Goal: Information Seeking & Learning: Learn about a topic

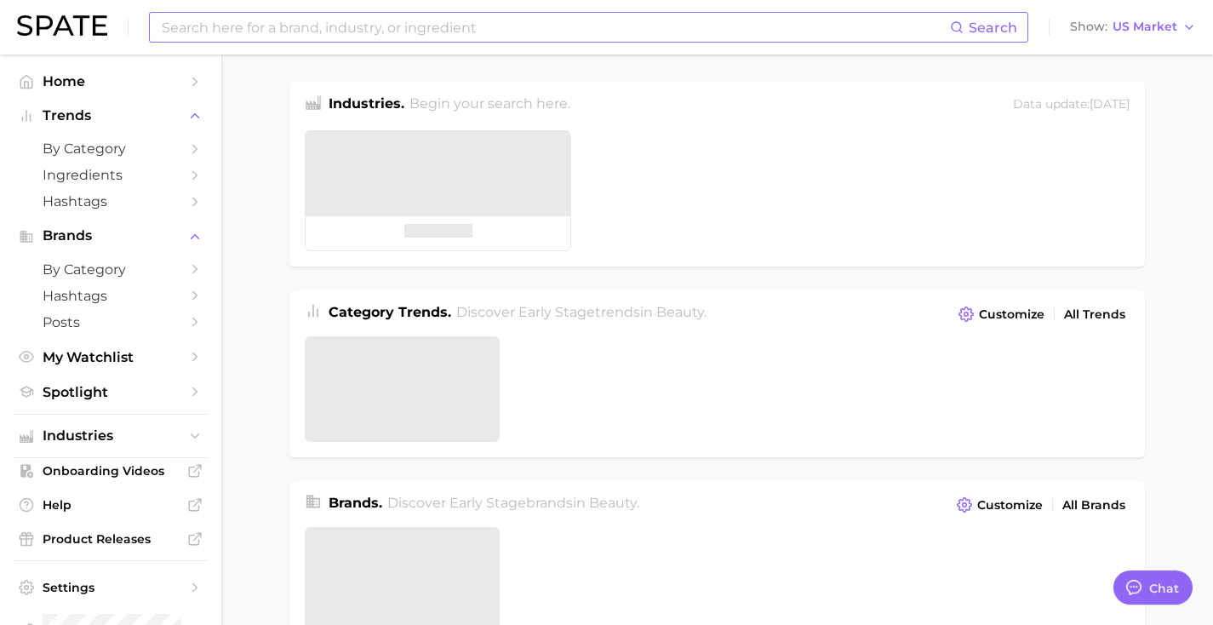
click at [525, 29] on input at bounding box center [555, 27] width 790 height 29
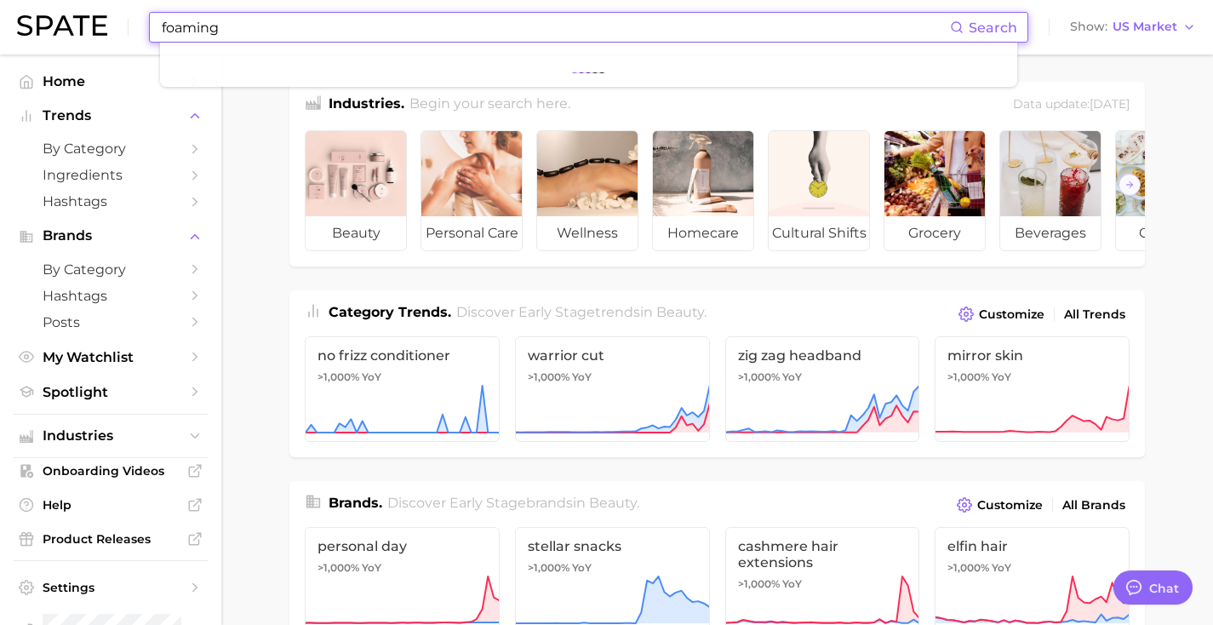
type input "foaming"
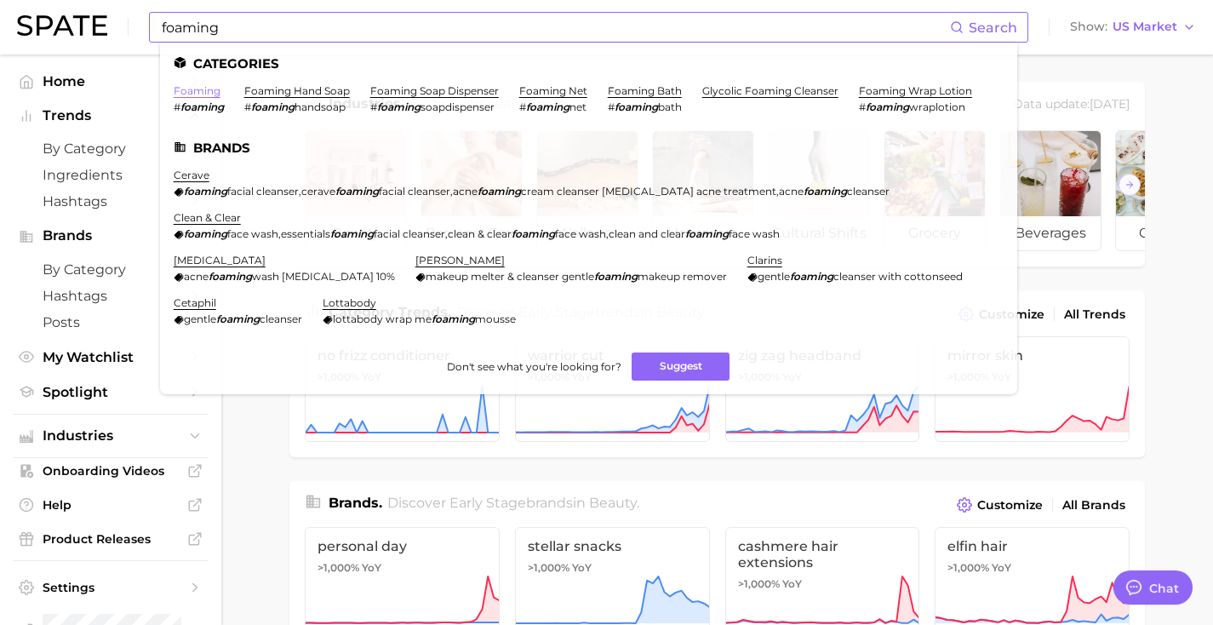
click at [193, 90] on link "foaming" at bounding box center [197, 90] width 47 height 13
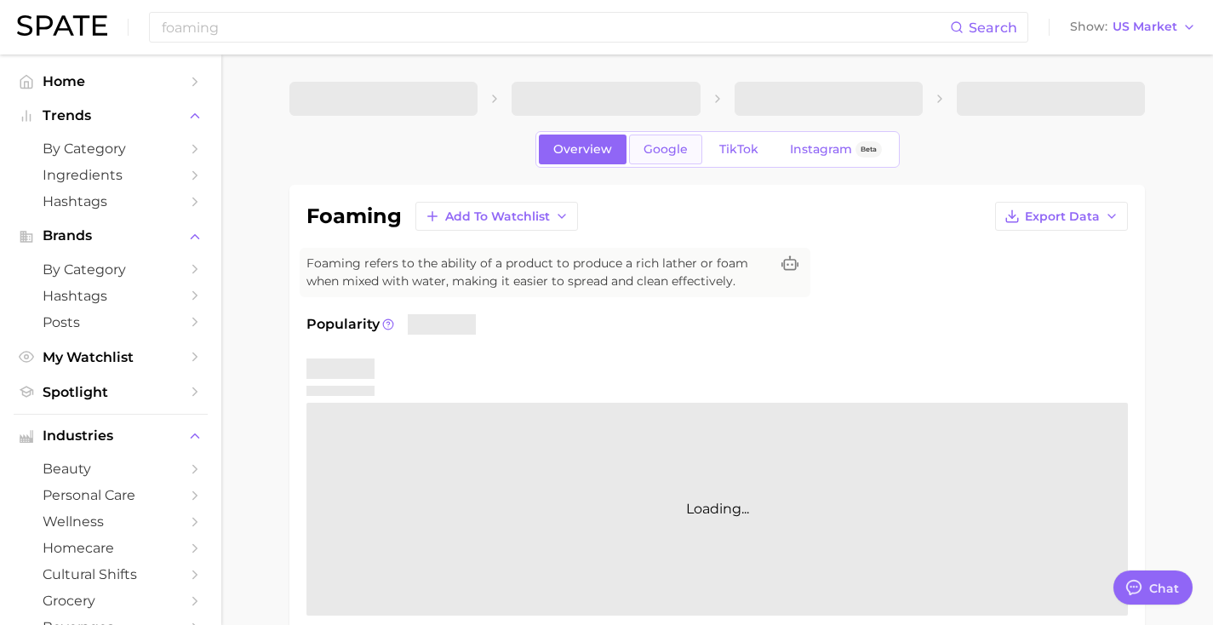
type textarea "x"
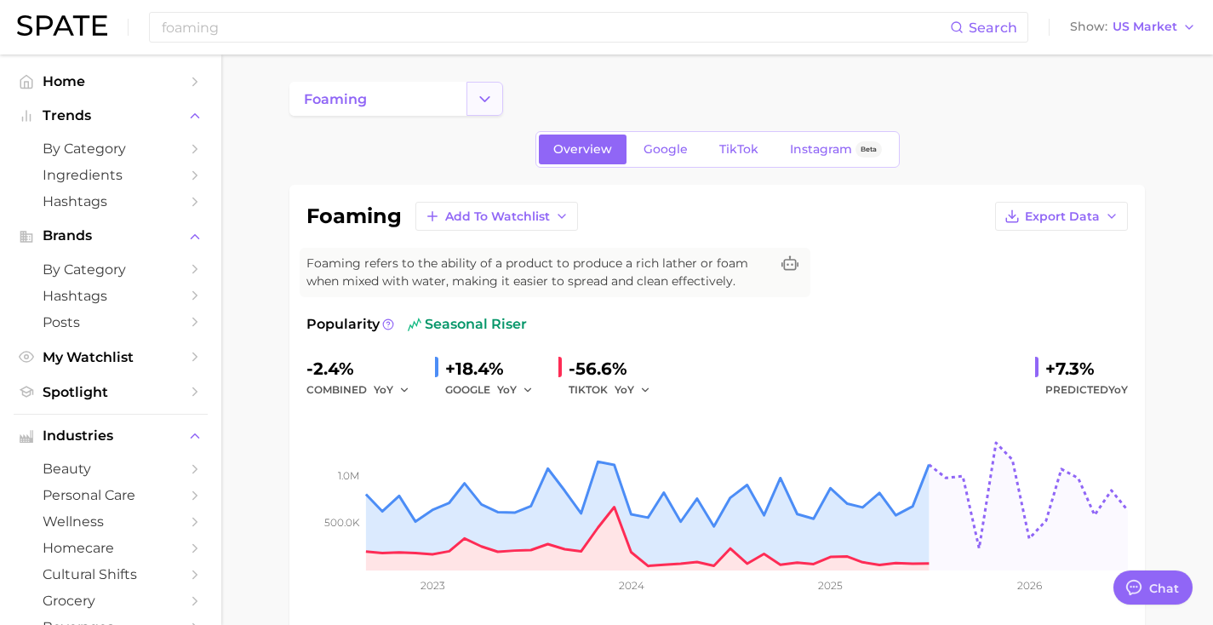
click at [497, 106] on button "Change Category" at bounding box center [484, 99] width 37 height 34
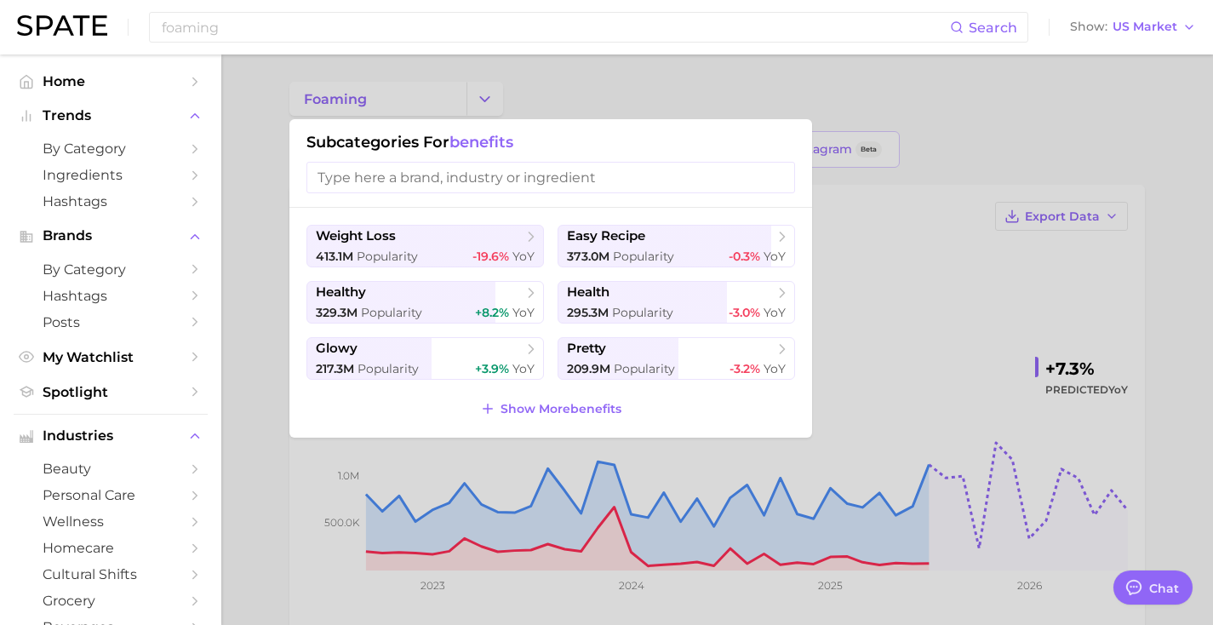
click at [489, 101] on div at bounding box center [606, 312] width 1213 height 625
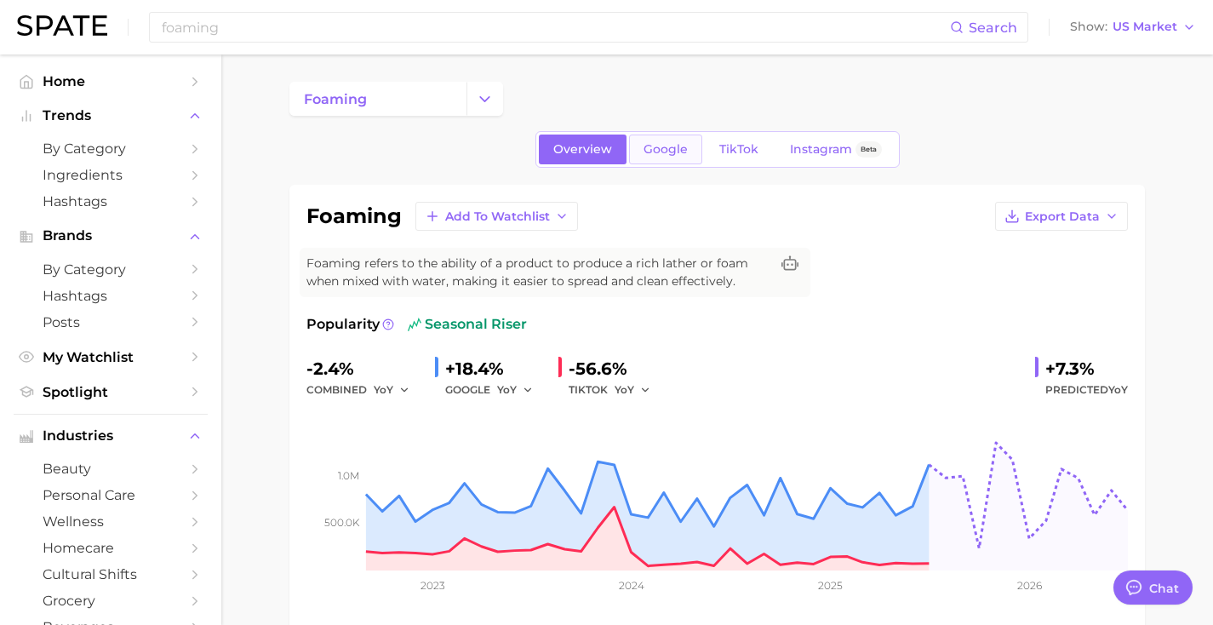
click at [646, 146] on span "Google" at bounding box center [665, 149] width 44 height 14
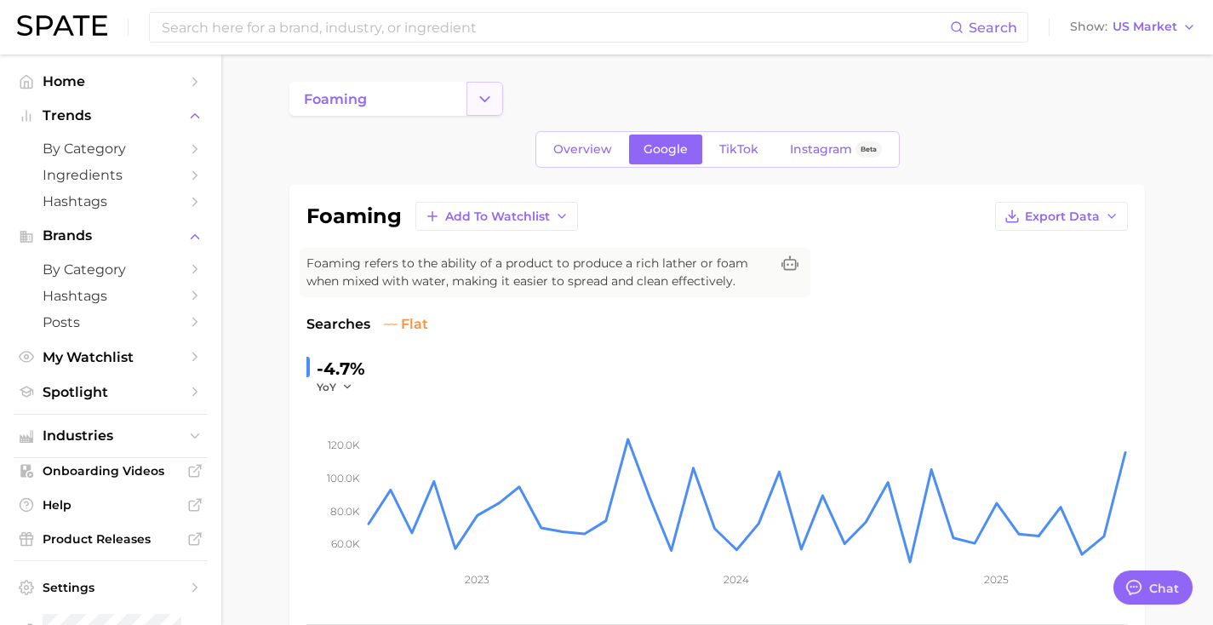
click at [491, 101] on icon "Change Category" at bounding box center [485, 99] width 18 height 18
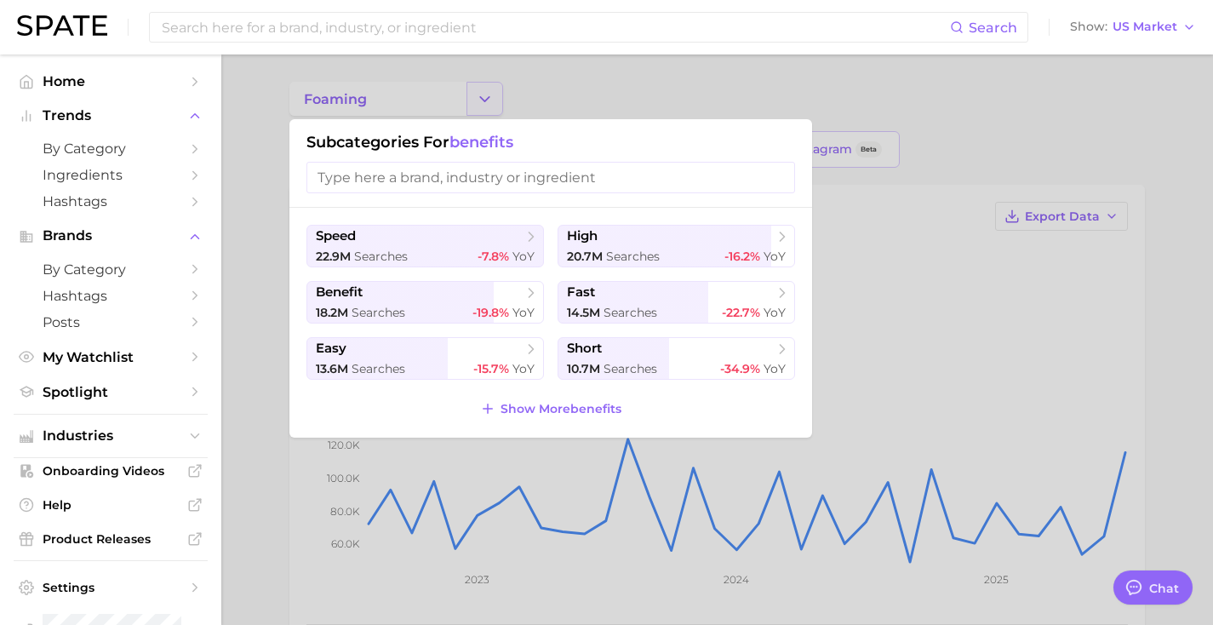
click at [491, 101] on div at bounding box center [606, 312] width 1213 height 625
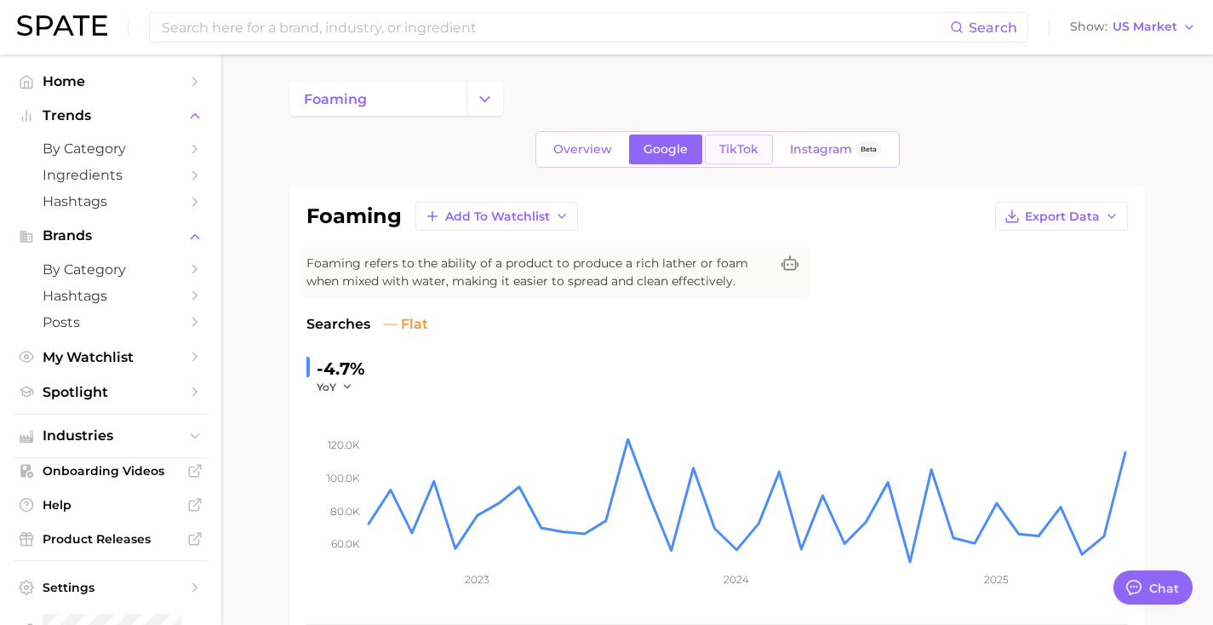
click at [742, 157] on link "TikTok" at bounding box center [739, 149] width 68 height 30
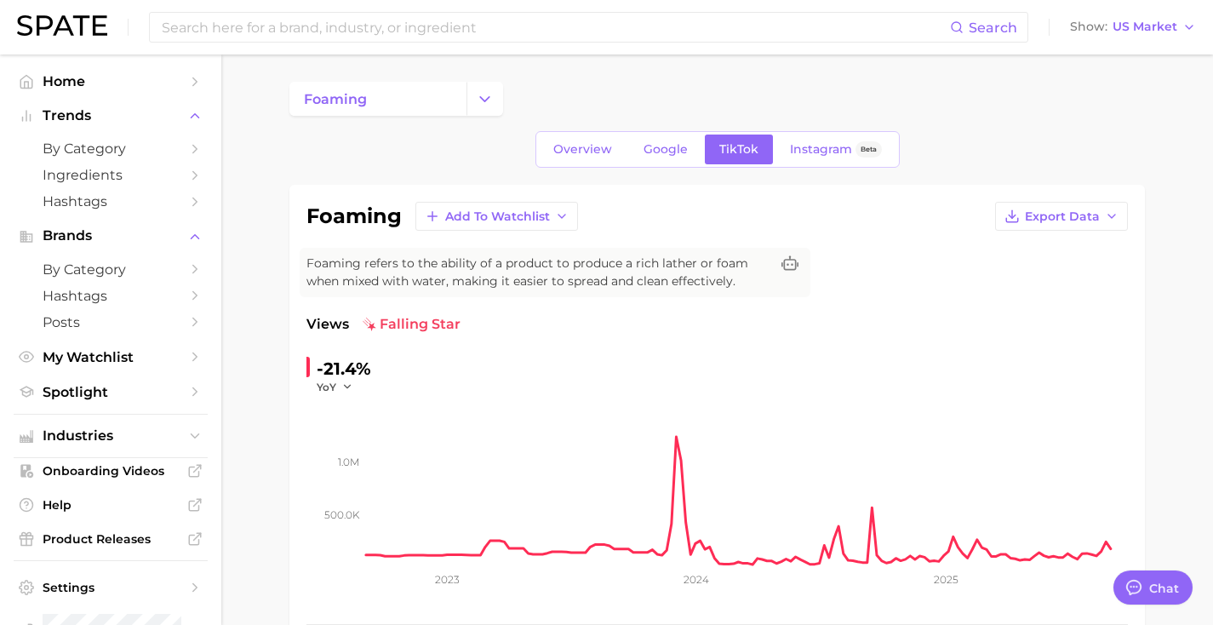
click at [475, 94] on button "Change Category" at bounding box center [484, 99] width 37 height 34
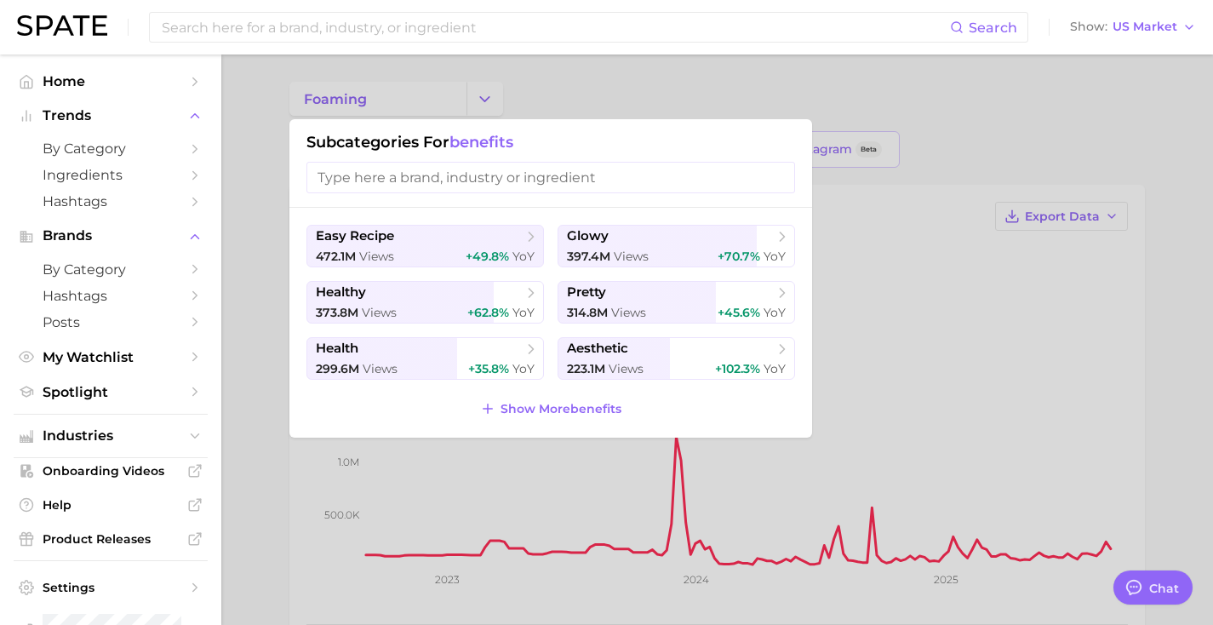
click at [486, 101] on div at bounding box center [606, 312] width 1213 height 625
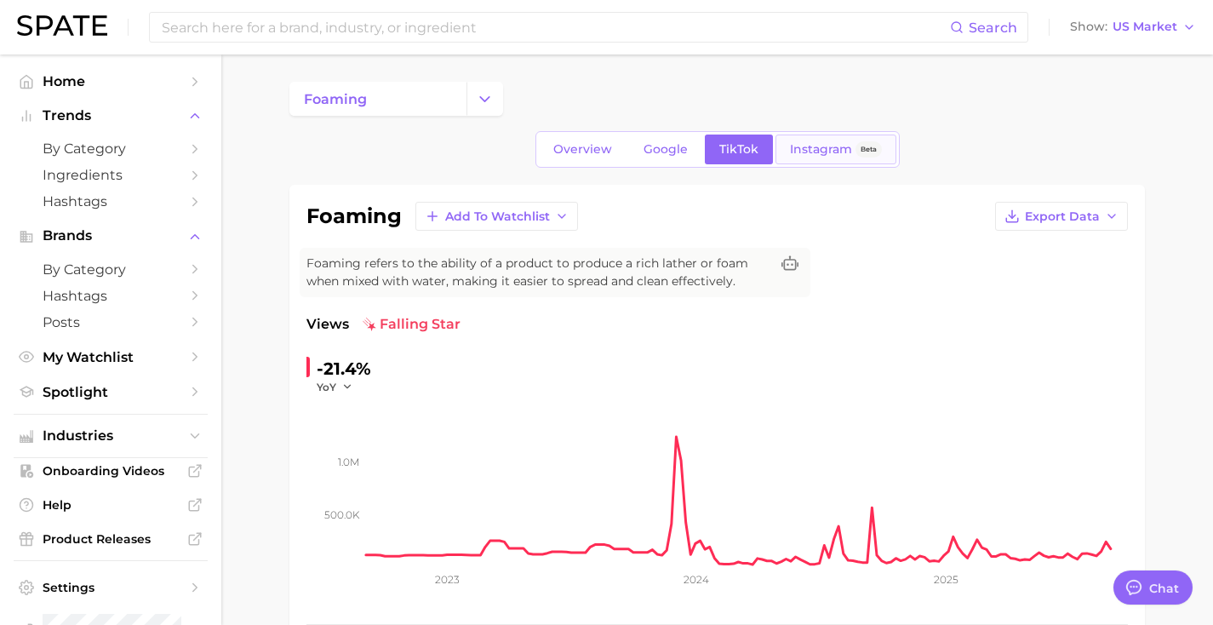
click at [802, 149] on span "Instagram" at bounding box center [821, 149] width 62 height 14
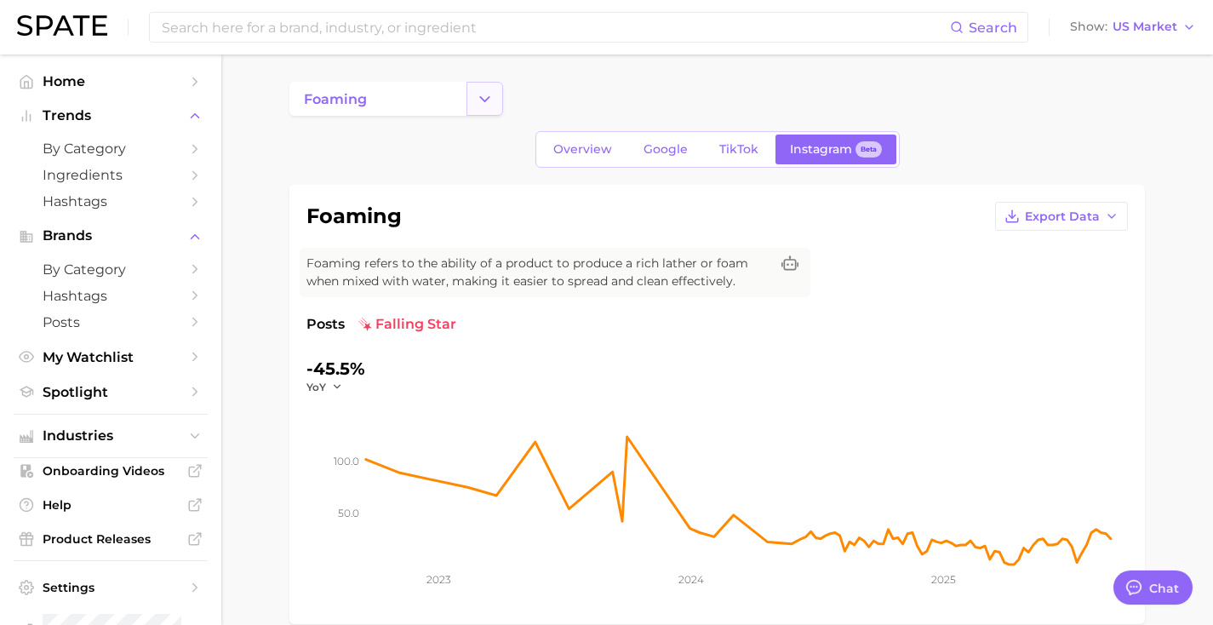
click at [495, 98] on button "Change Category" at bounding box center [484, 99] width 37 height 34
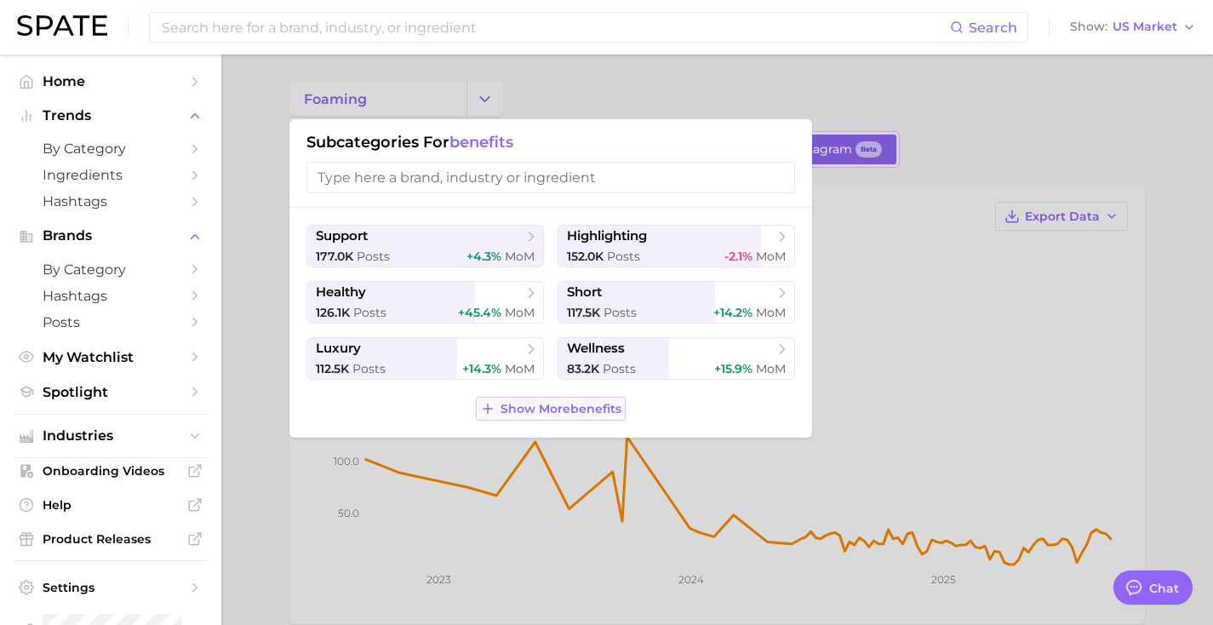
click at [552, 405] on span "Show More benefits" at bounding box center [560, 409] width 121 height 14
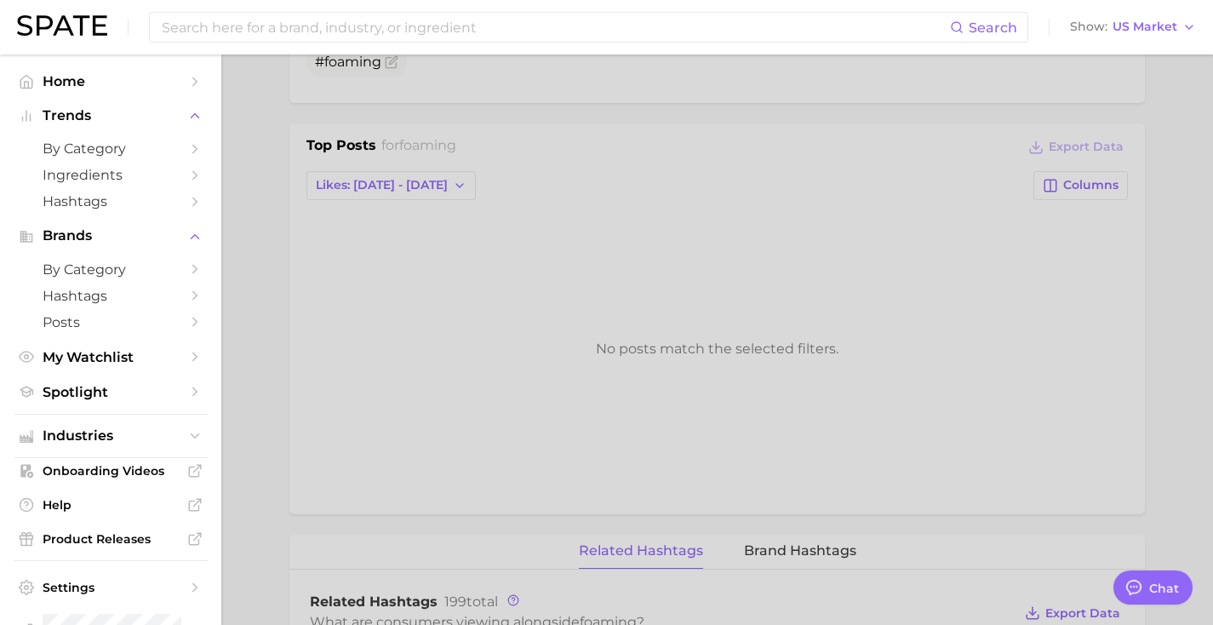
scroll to position [648, 0]
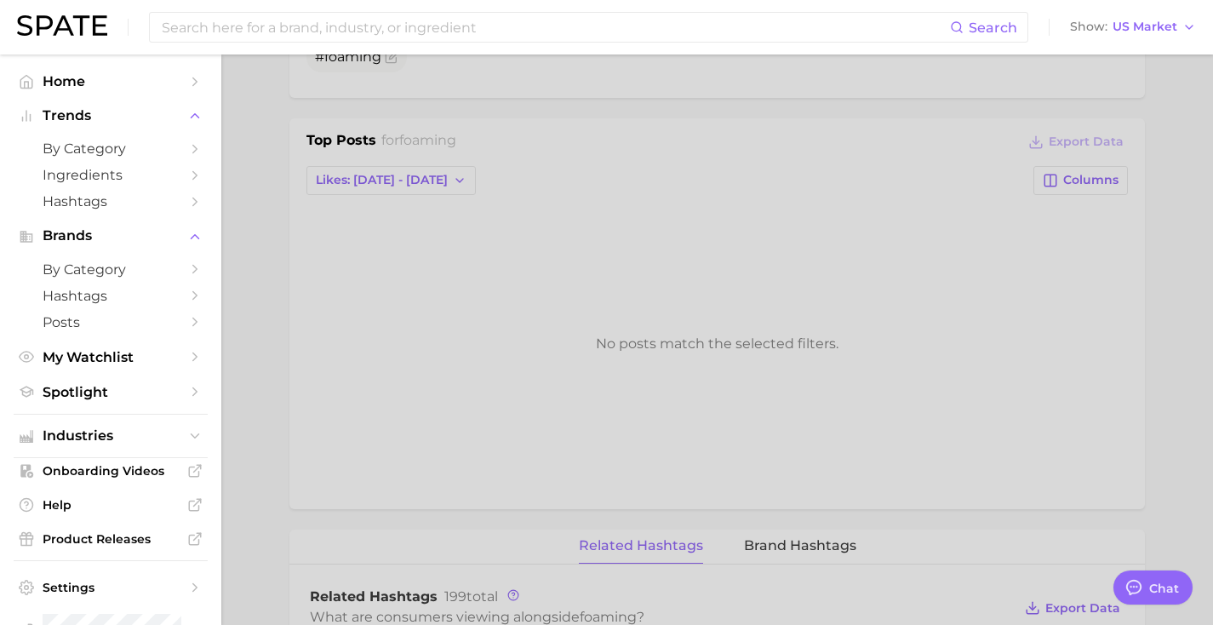
click at [615, 346] on div at bounding box center [606, 312] width 1213 height 625
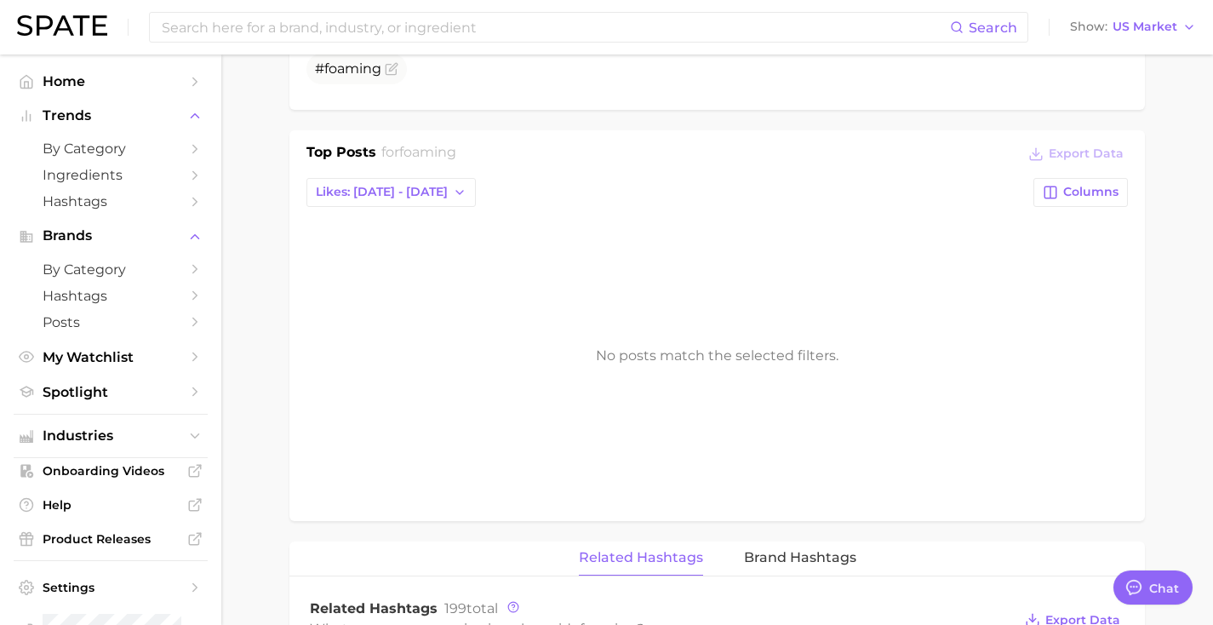
scroll to position [647, 0]
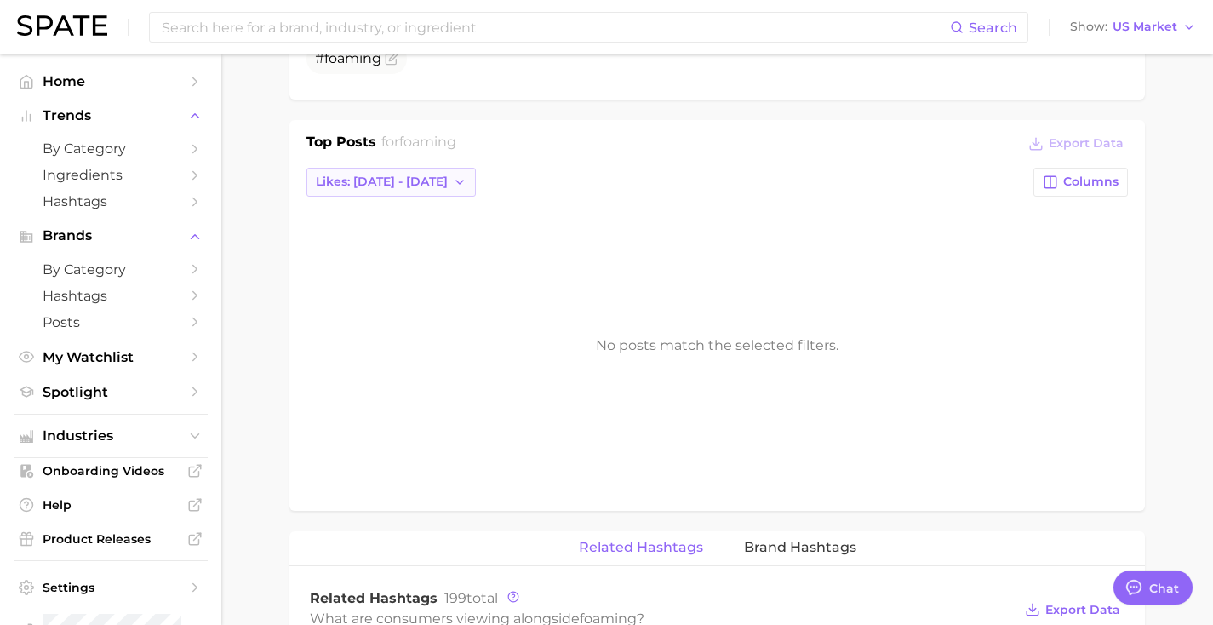
click at [380, 173] on button "Likes: [DATE] - [DATE]" at bounding box center [390, 182] width 169 height 29
click at [384, 234] on button "Likes: [DATE] - [DATE]" at bounding box center [399, 244] width 187 height 31
click at [407, 183] on span "Likes: [DATE] - [DATE]" at bounding box center [382, 181] width 132 height 14
click at [374, 277] on span "Total Likes" at bounding box center [347, 274] width 65 height 14
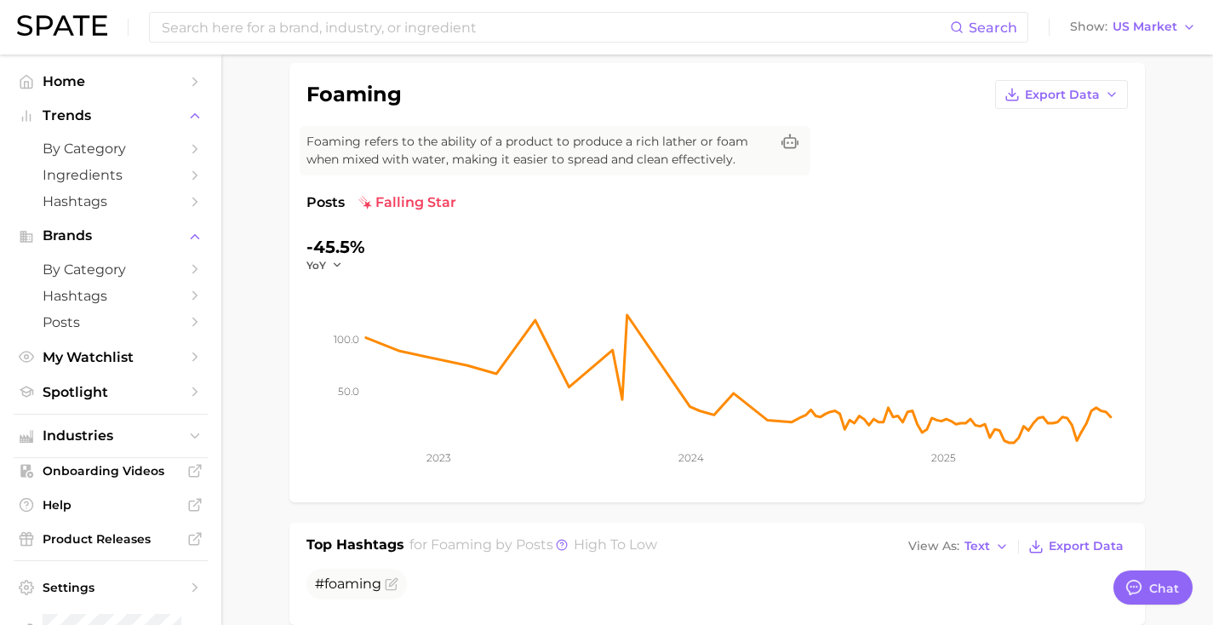
scroll to position [0, 0]
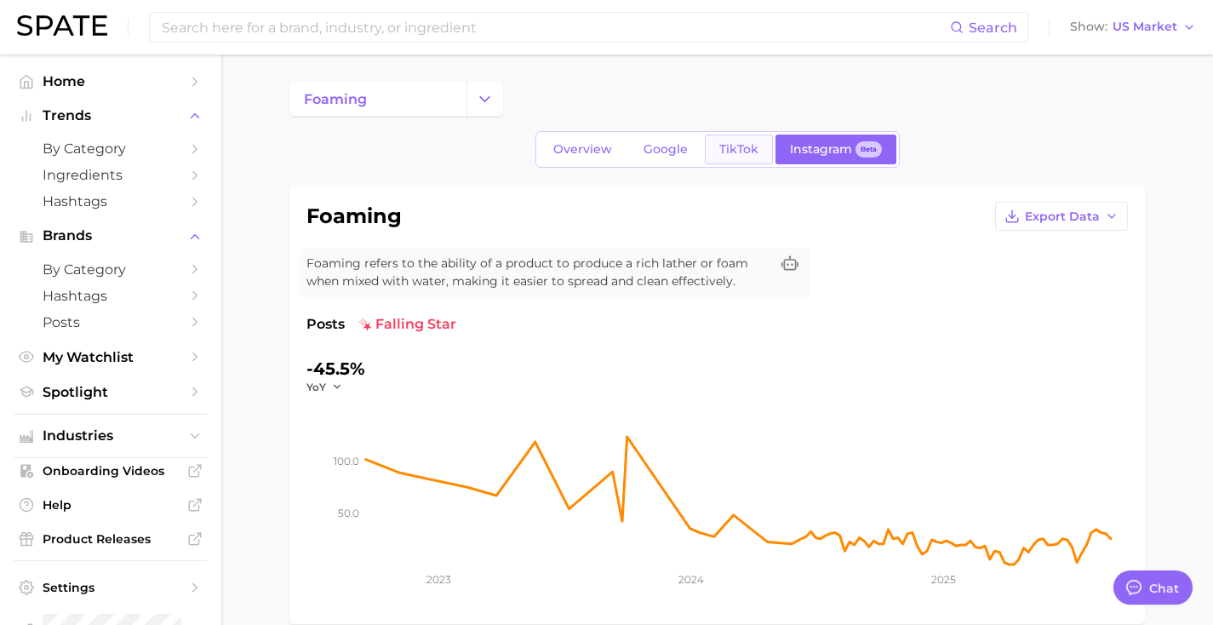
click at [723, 158] on link "TikTok" at bounding box center [739, 149] width 68 height 30
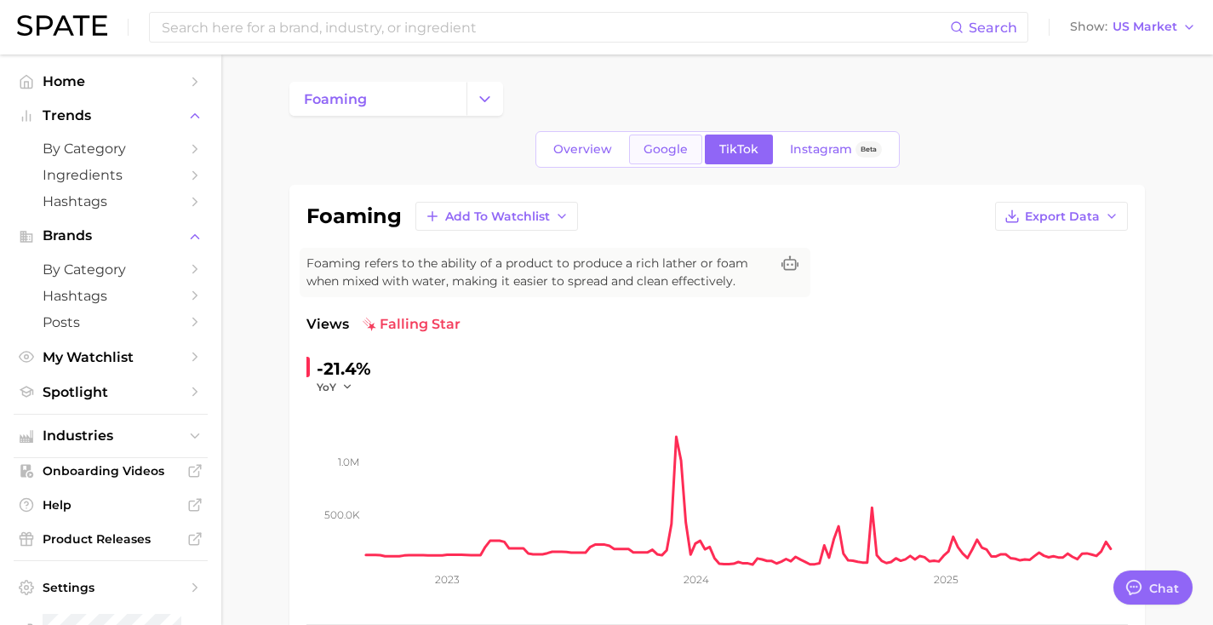
click at [679, 153] on span "Google" at bounding box center [665, 149] width 44 height 14
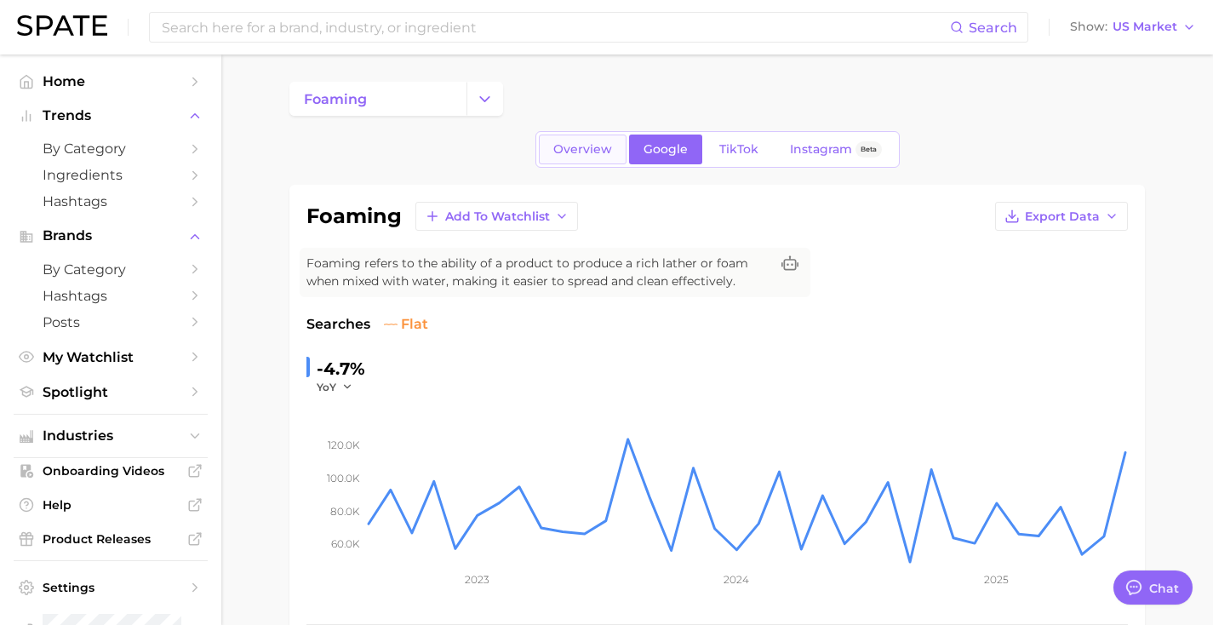
click at [589, 147] on span "Overview" at bounding box center [582, 149] width 59 height 14
